Goal: Task Accomplishment & Management: Complete application form

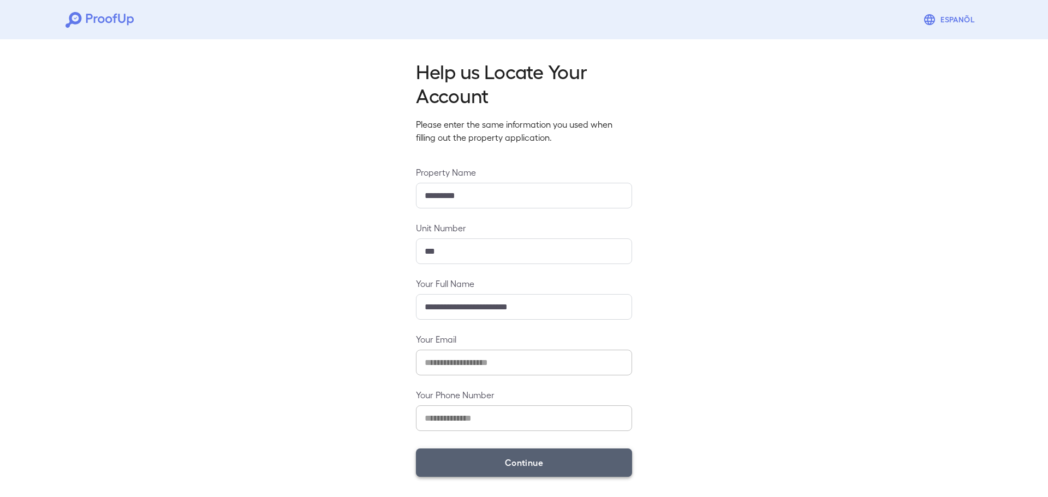
click at [504, 471] on button "Continue" at bounding box center [524, 463] width 216 height 28
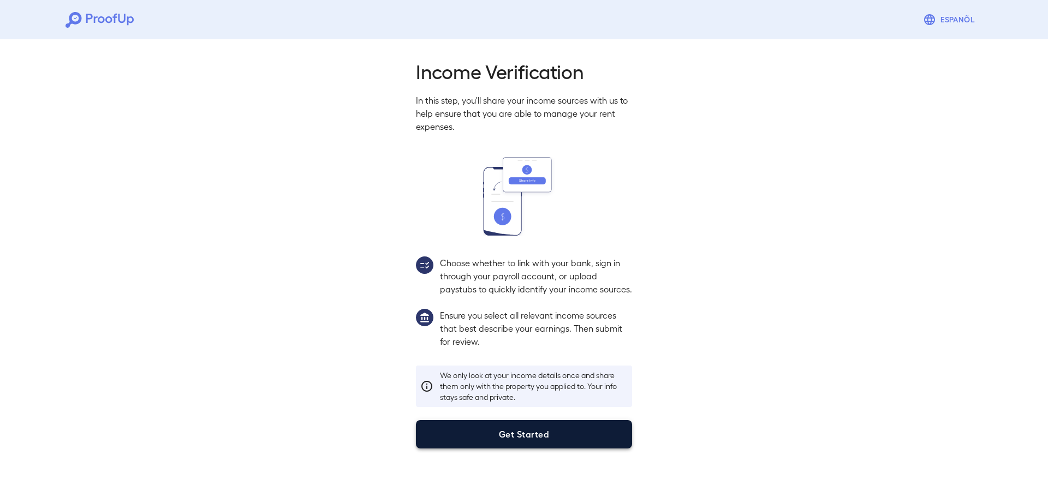
click at [552, 447] on button "Get Started" at bounding box center [524, 434] width 216 height 28
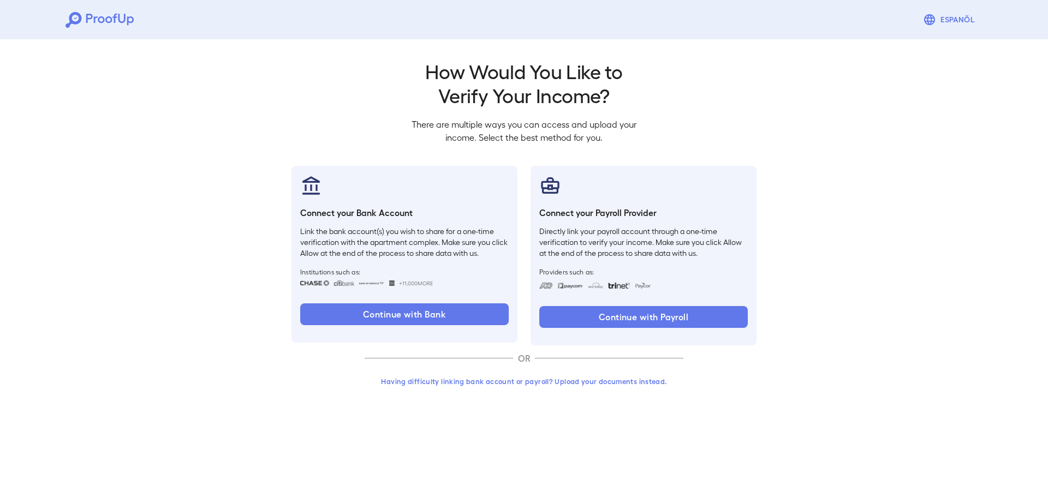
click at [536, 378] on button "Having difficulty linking bank account or payroll? Upload your documents instea…" at bounding box center [524, 382] width 319 height 20
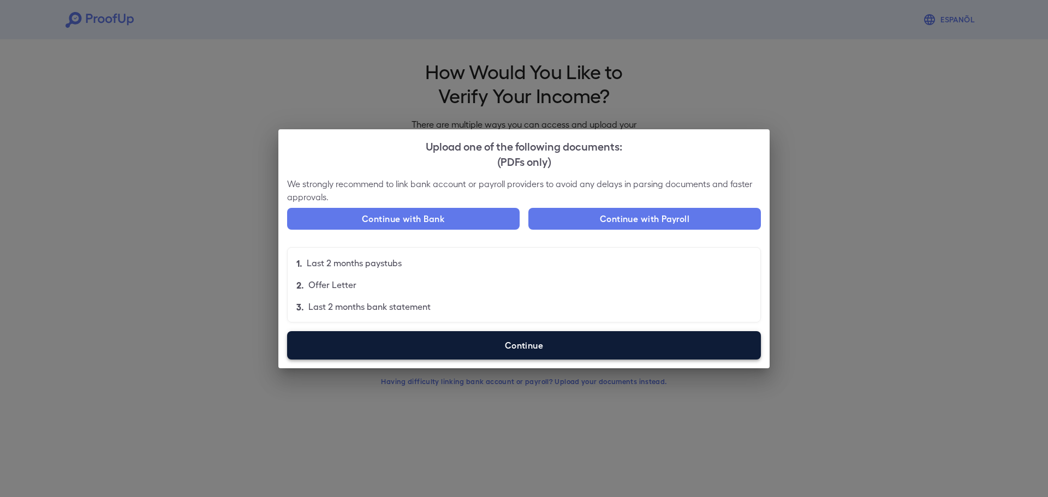
drag, startPoint x: 563, startPoint y: 215, endPoint x: 505, endPoint y: 351, distance: 147.5
click at [475, 315] on div "We strongly recommend to link bank account or payroll providers to avoid any de…" at bounding box center [523, 272] width 491 height 191
click at [501, 346] on label "Continue" at bounding box center [524, 345] width 474 height 28
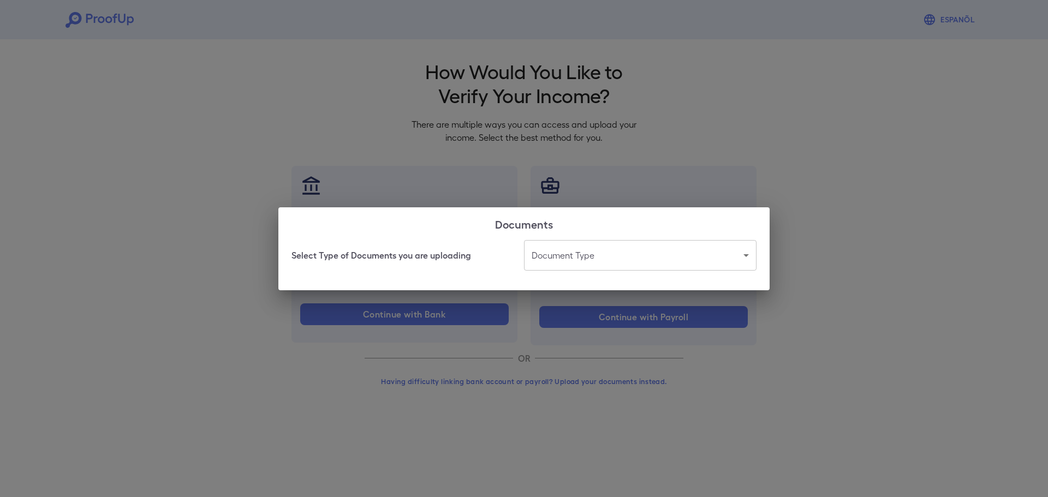
click at [595, 259] on body "Espanõl Go back How Would You Like to Verify Your Income? There are multiple wa…" at bounding box center [524, 208] width 1048 height 417
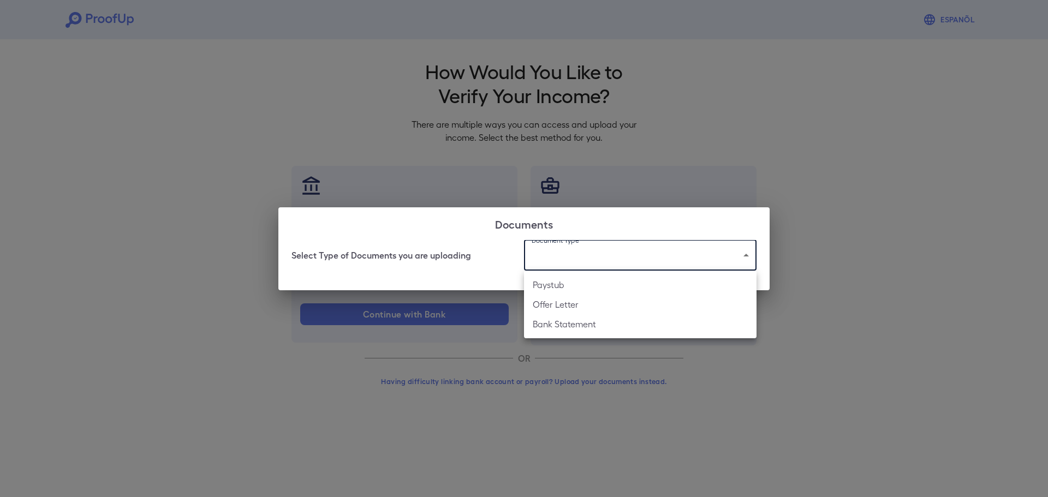
click at [595, 328] on li "Bank Statement" at bounding box center [640, 325] width 233 height 20
type input "**********"
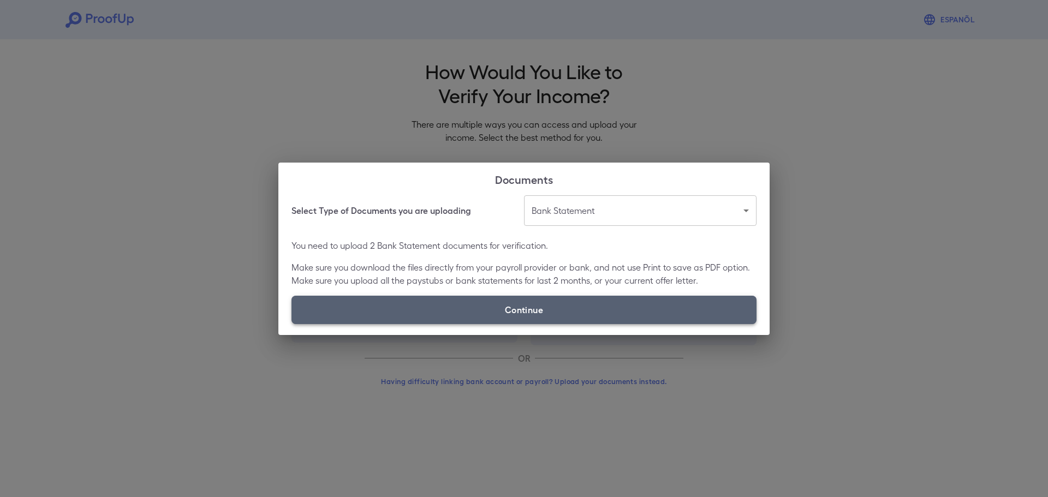
click at [505, 308] on label "Continue" at bounding box center [524, 310] width 465 height 28
click at [292, 324] on input "Continue" at bounding box center [292, 324] width 1 height 1
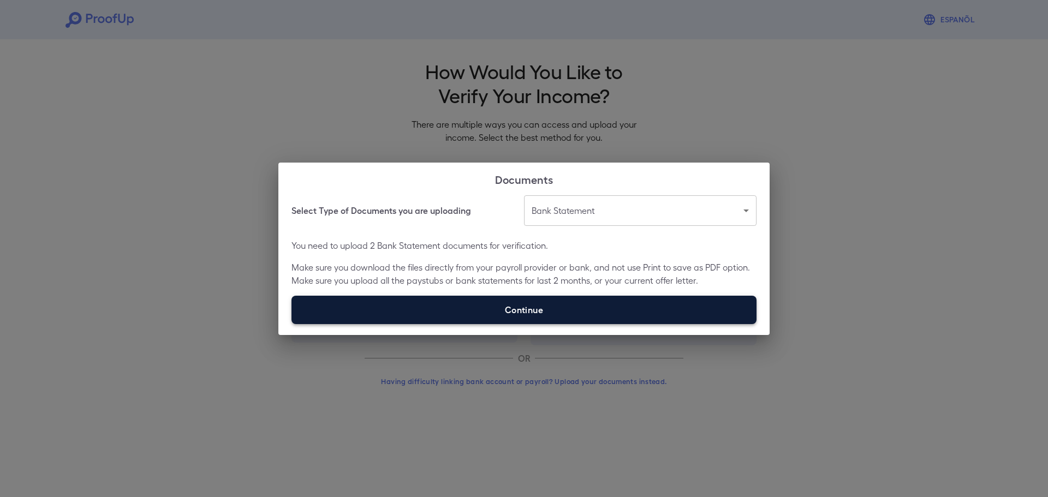
type input "**********"
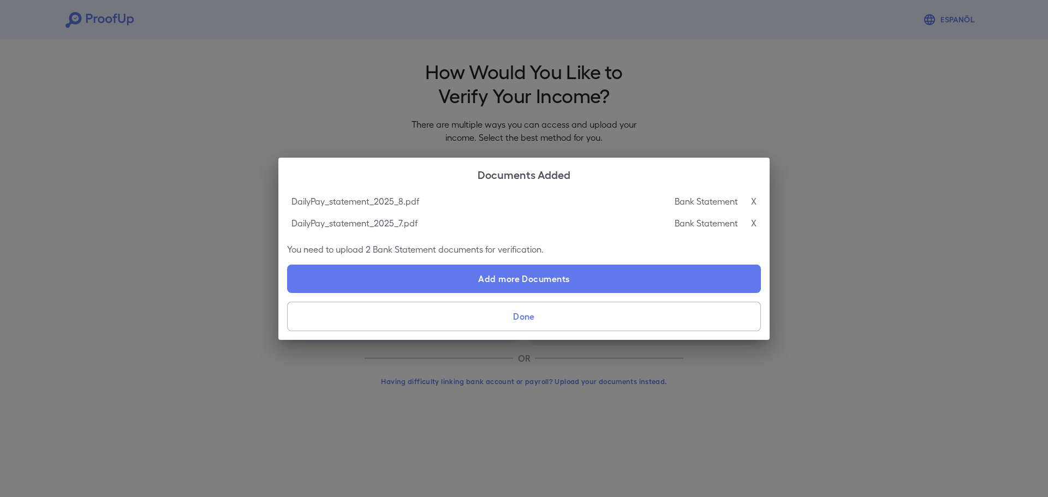
click at [544, 322] on button "Done" at bounding box center [524, 316] width 474 height 29
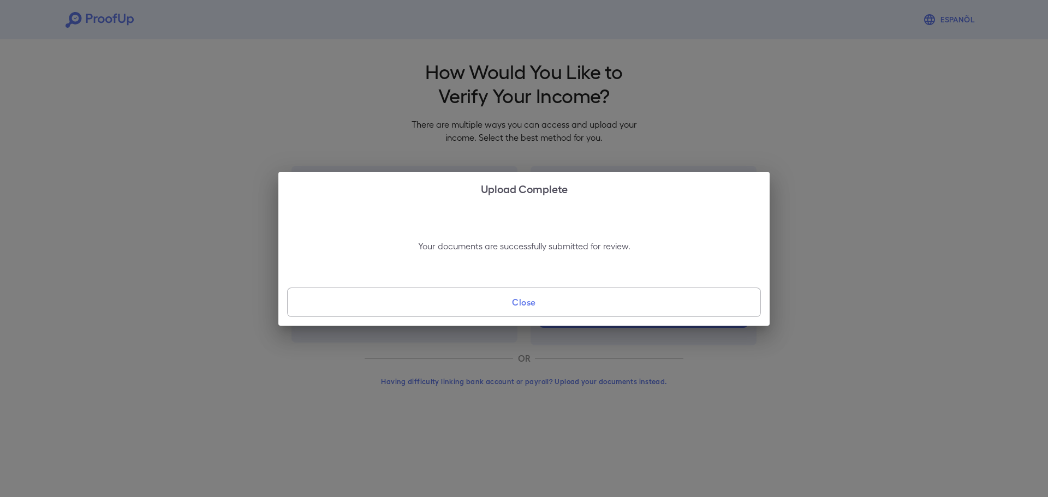
click at [543, 307] on button "Close" at bounding box center [524, 302] width 474 height 29
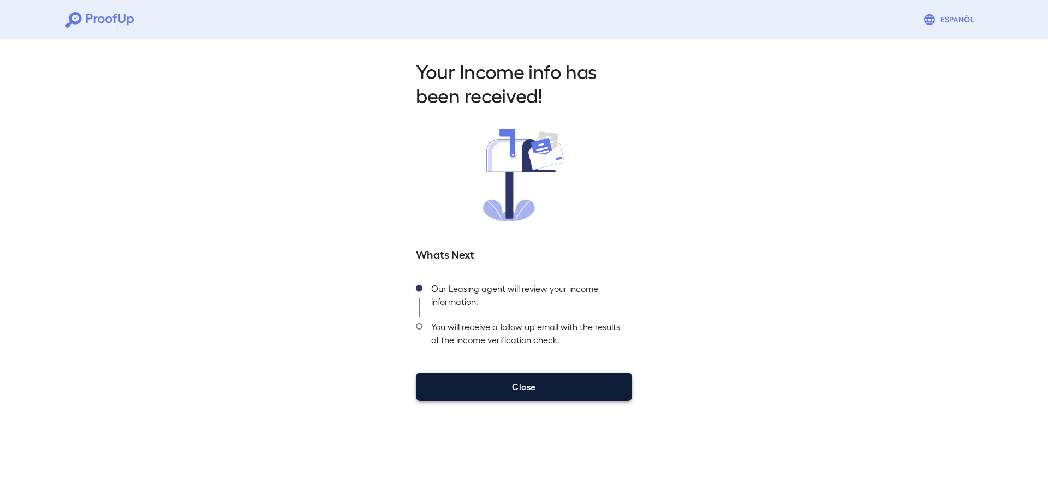
click at [532, 378] on button "Close" at bounding box center [524, 387] width 216 height 28
